Goal: Transaction & Acquisition: Purchase product/service

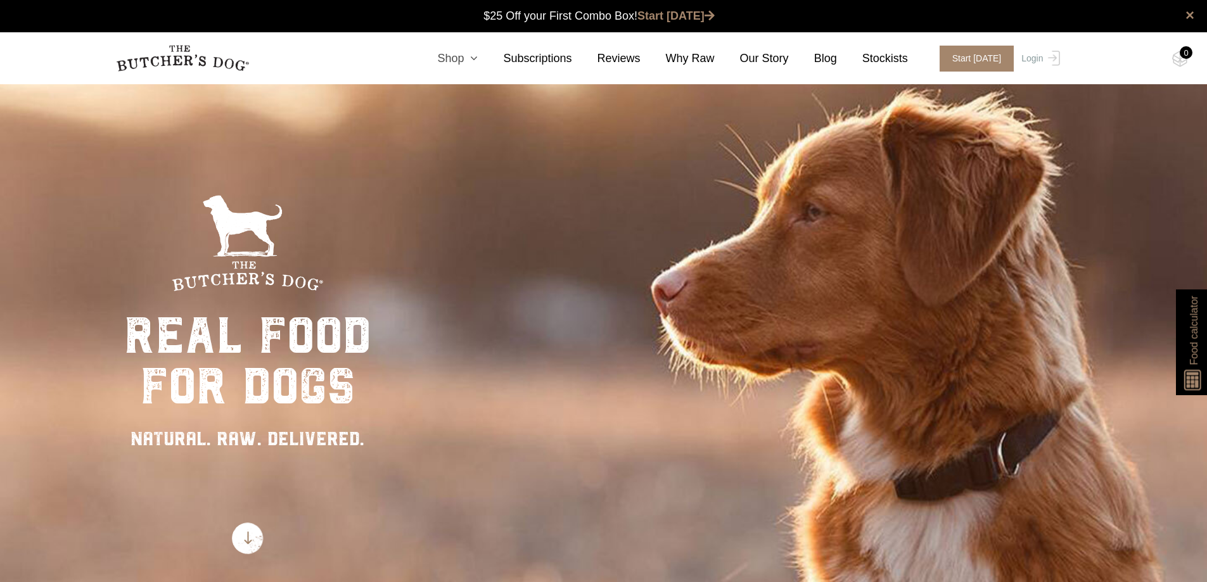
click at [459, 59] on link "Shop" at bounding box center [445, 58] width 66 height 17
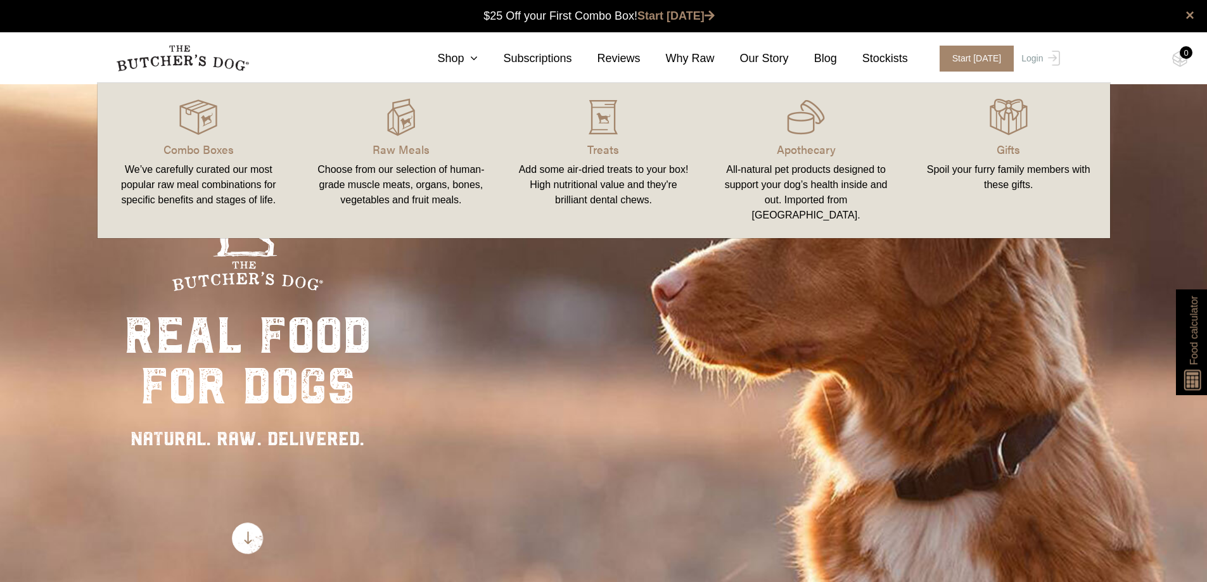
click at [226, 165] on div "We’ve carefully curated our most popular raw meal combinations for specific ben…" at bounding box center [199, 185] width 172 height 46
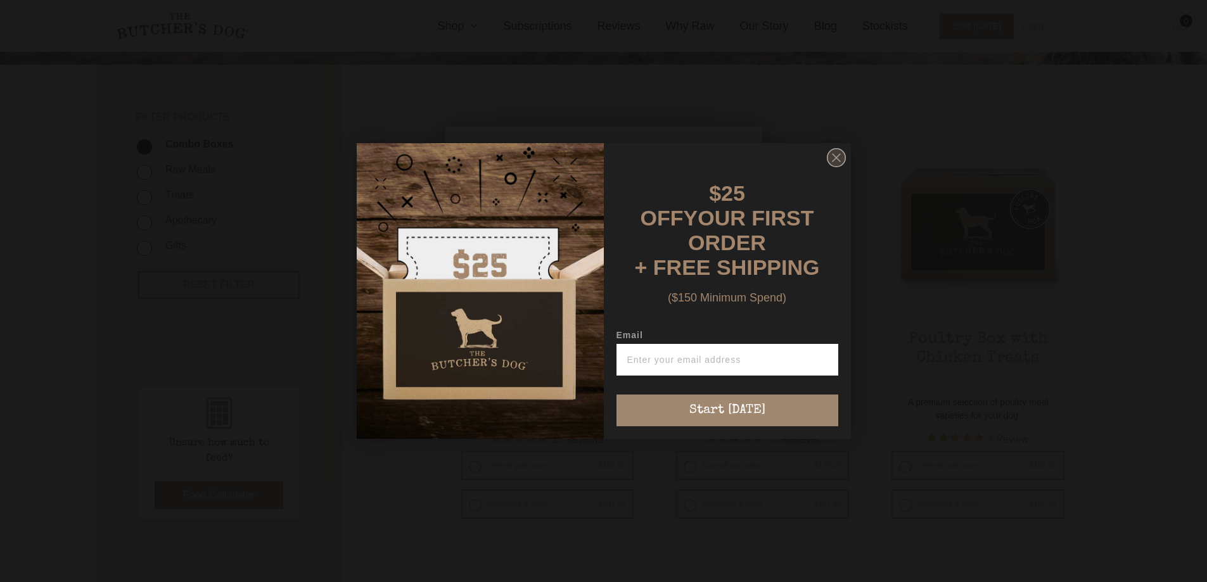
click at [839, 158] on icon "Close dialog" at bounding box center [836, 158] width 8 height 8
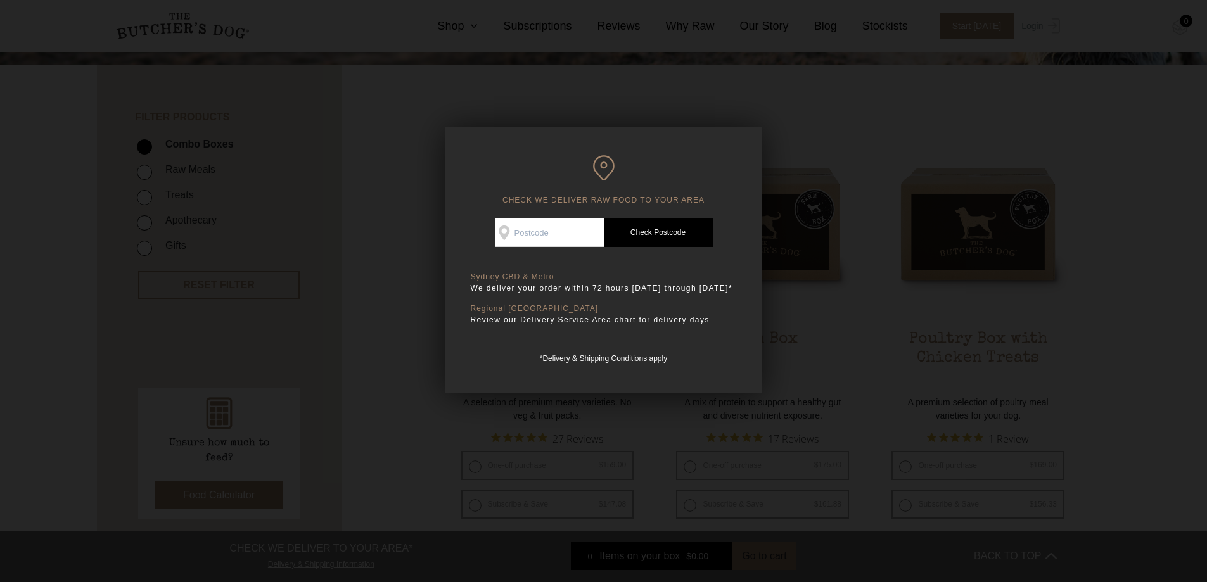
click at [717, 392] on div "CHECK WE DELIVER RAW FOOD TO YOUR AREA Good news! We deliver to your area Check…" at bounding box center [603, 260] width 317 height 267
click at [536, 242] on input "Check Availability At" at bounding box center [549, 232] width 109 height 29
type input "2203"
click at [661, 218] on link "Check Postcode" at bounding box center [658, 232] width 109 height 29
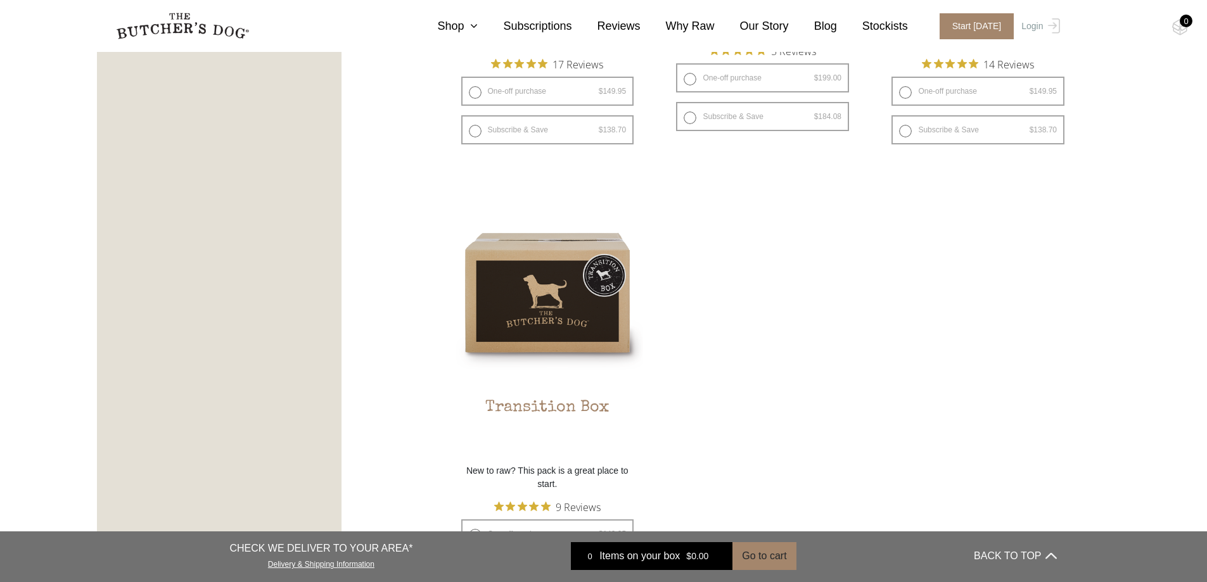
scroll to position [1140, 0]
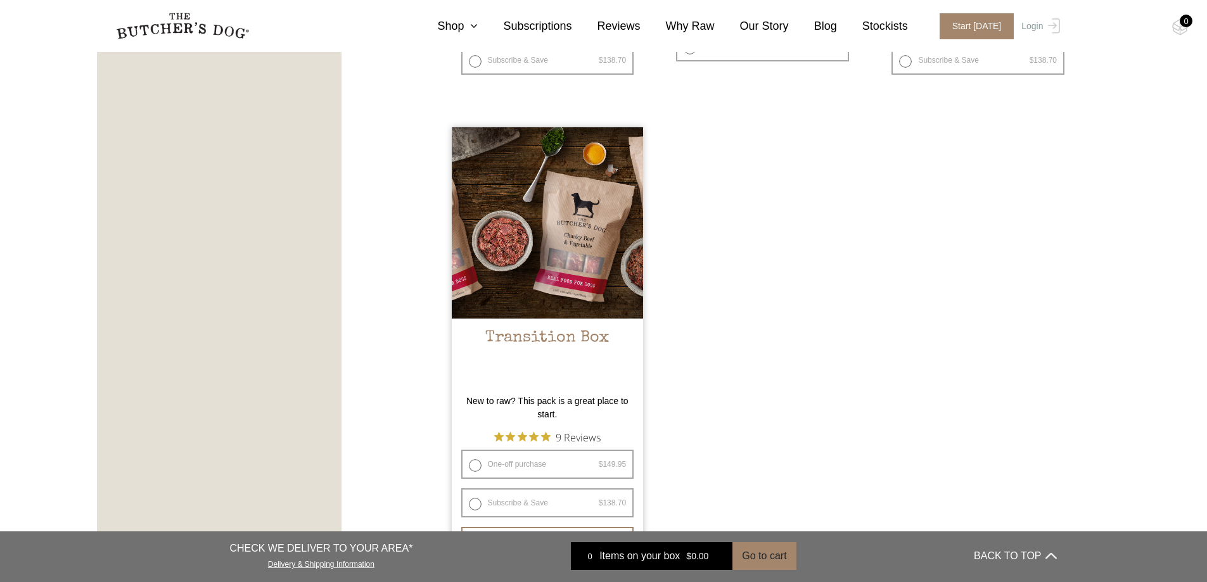
click at [583, 330] on h2 "Transition Box" at bounding box center [548, 359] width 192 height 60
click at [542, 340] on h2 "Transition Box" at bounding box center [548, 359] width 192 height 60
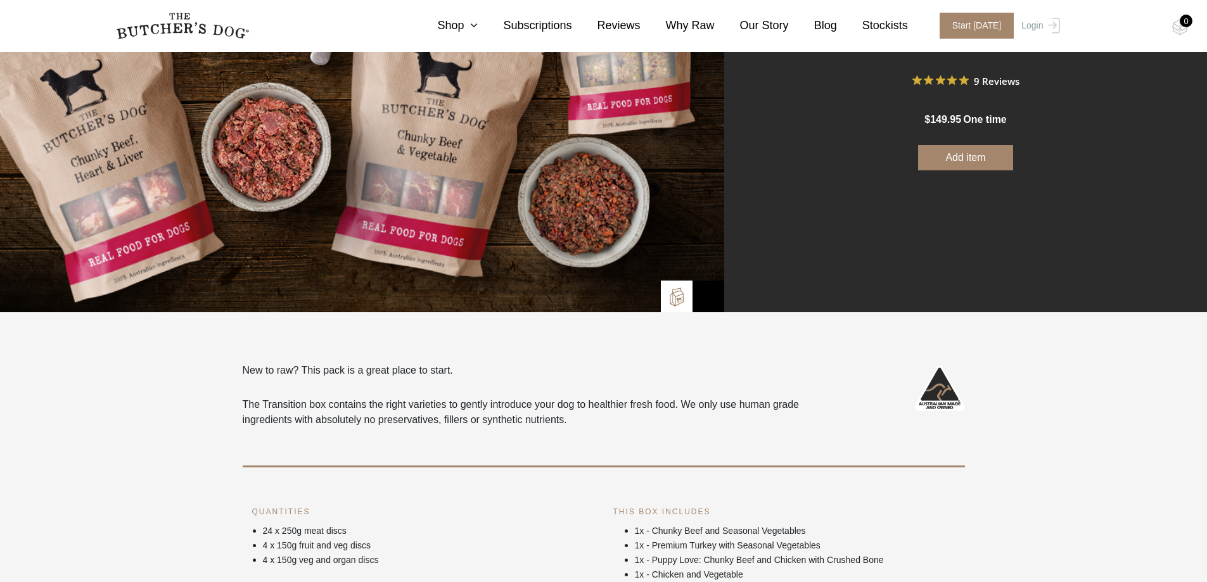
scroll to position [317, 0]
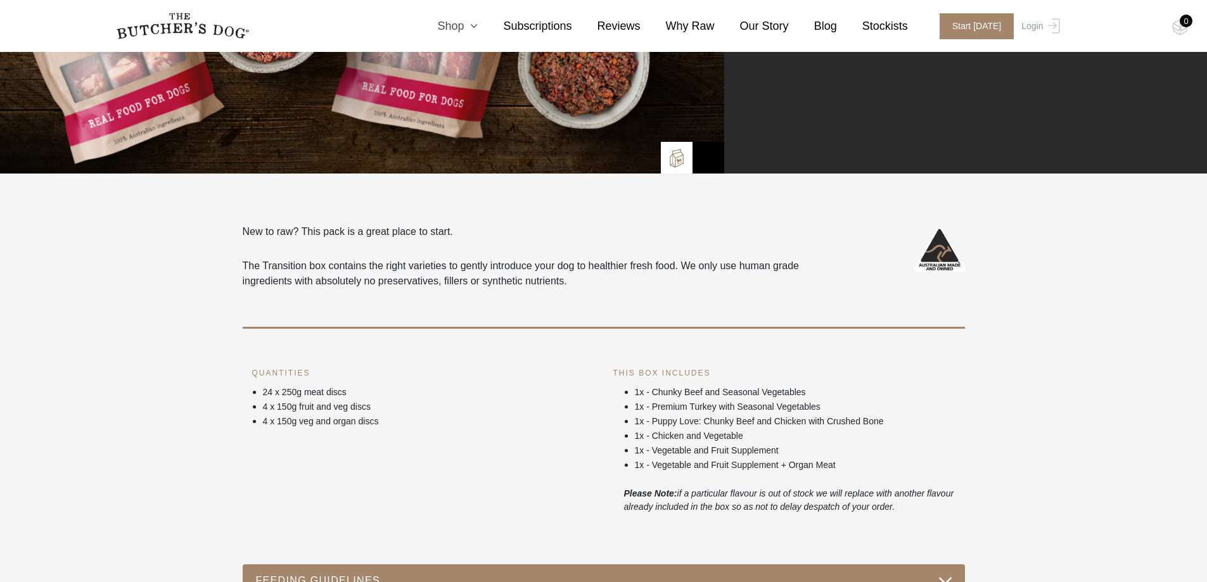
click at [473, 22] on link "Shop" at bounding box center [445, 26] width 66 height 17
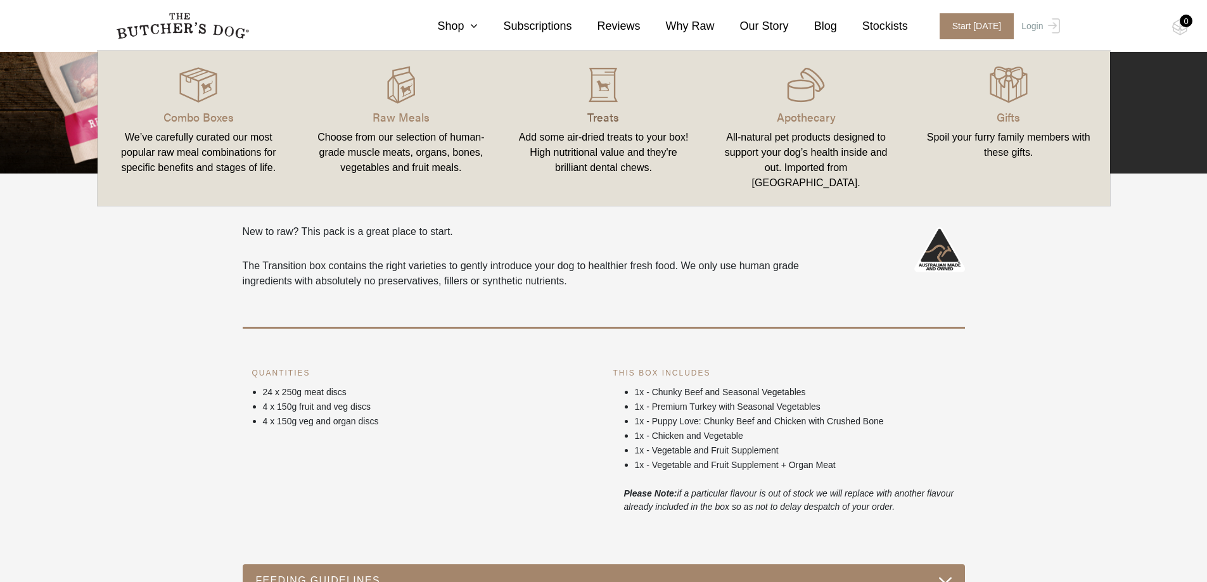
click at [592, 111] on p "Treats" at bounding box center [604, 116] width 172 height 17
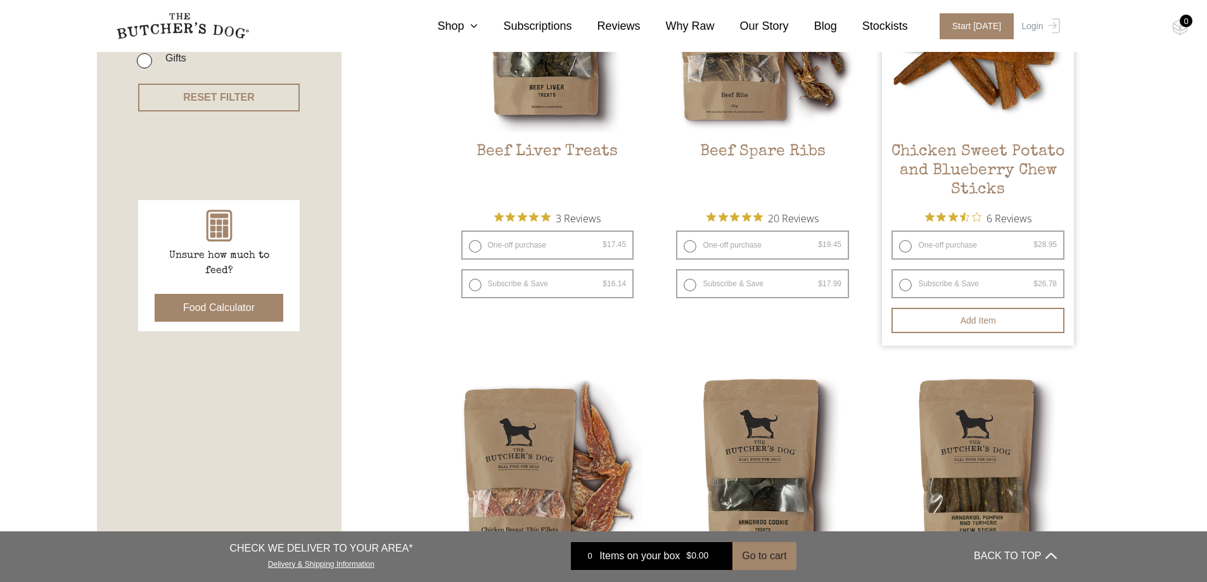
scroll to position [317, 0]
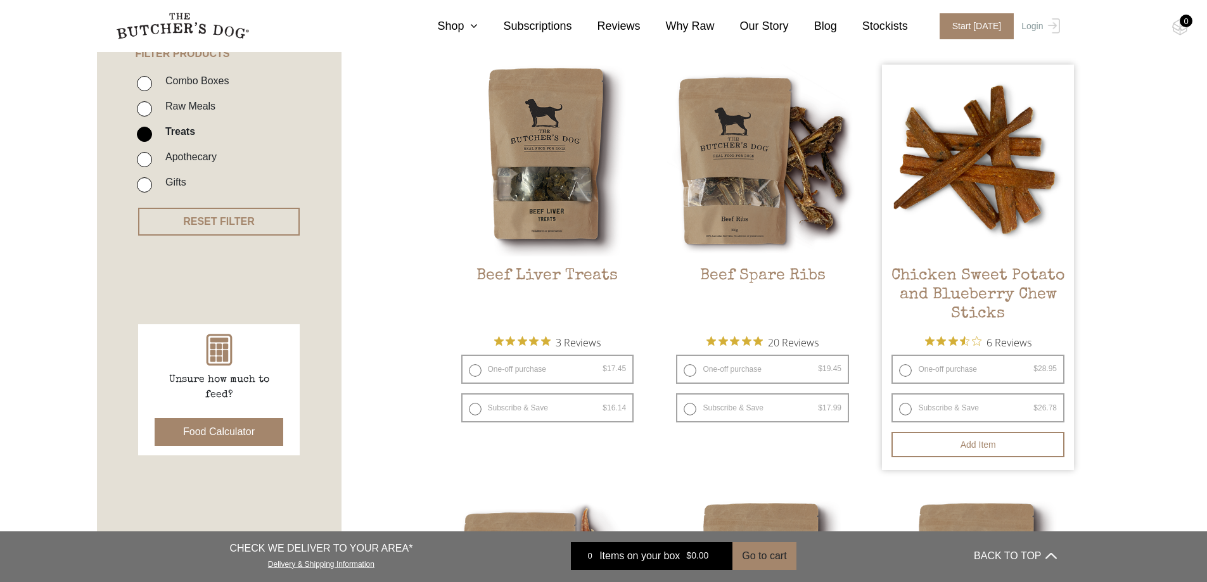
click at [967, 307] on h2 "Chicken Sweet Potato and Blueberry Chew Sticks" at bounding box center [978, 297] width 192 height 60
click at [985, 280] on h2 "Chicken Sweet Potato and Blueberry Chew Sticks" at bounding box center [978, 297] width 192 height 60
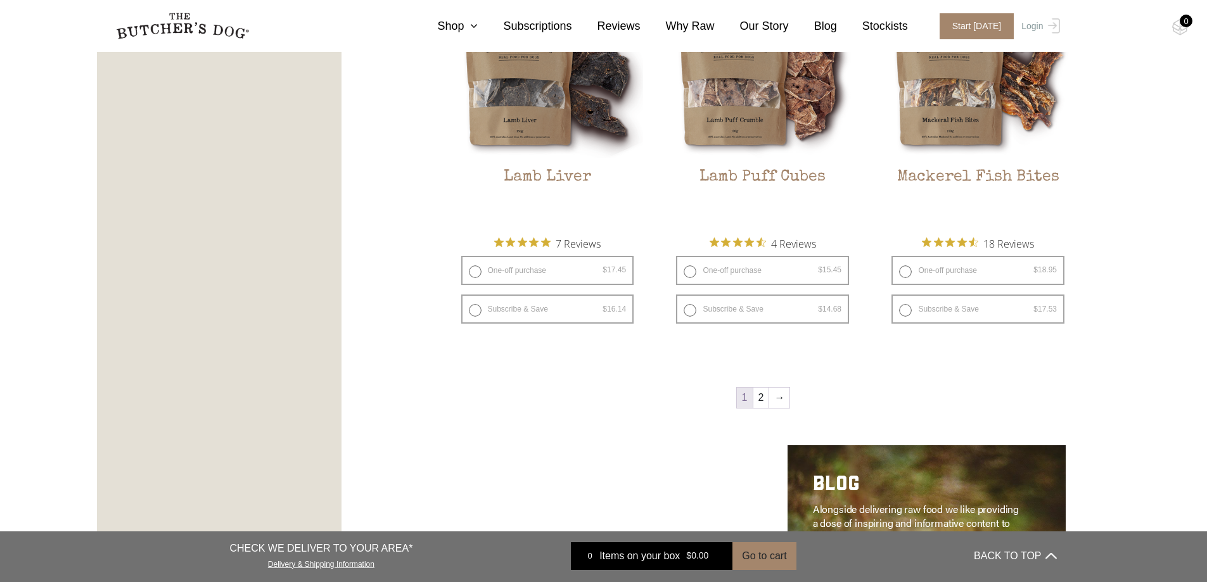
scroll to position [1837, 0]
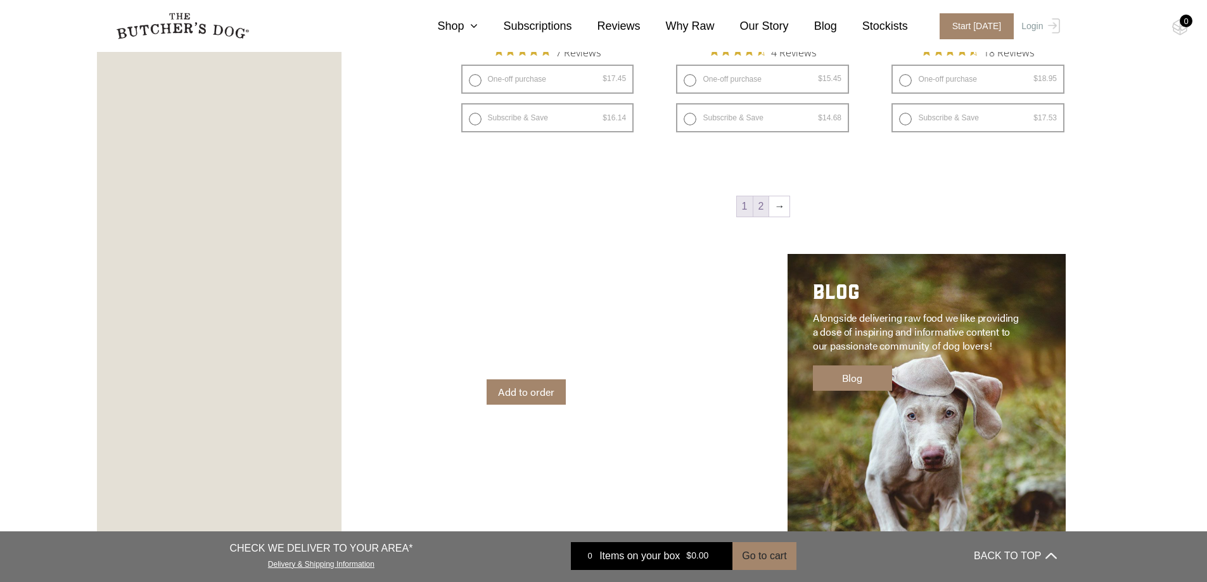
click at [763, 208] on link "2" at bounding box center [761, 206] width 16 height 20
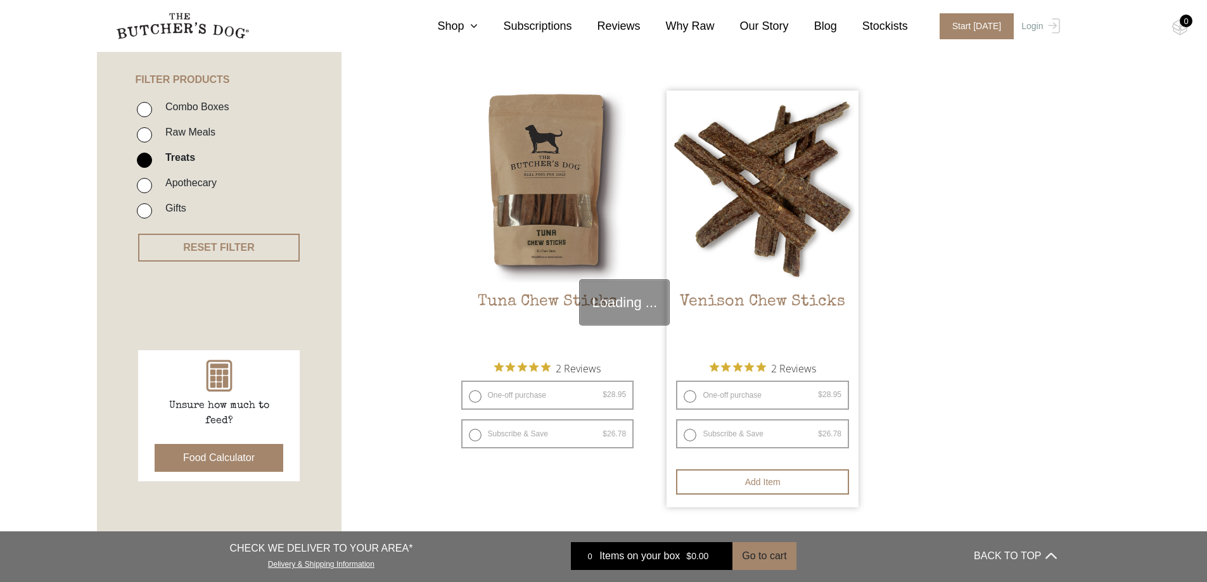
scroll to position [286, 0]
